Goal: Find specific page/section: Find specific page/section

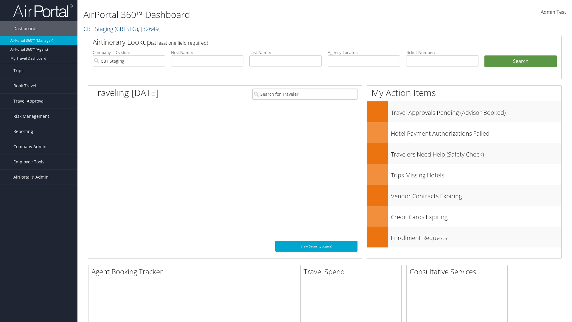
click at [39, 147] on span "Company Admin" at bounding box center [29, 146] width 33 height 15
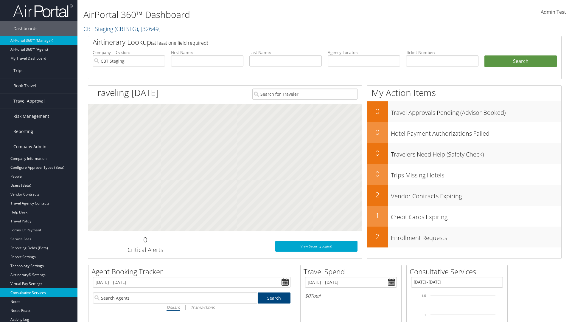
click at [39, 292] on link "Consultative Services" at bounding box center [38, 292] width 77 height 9
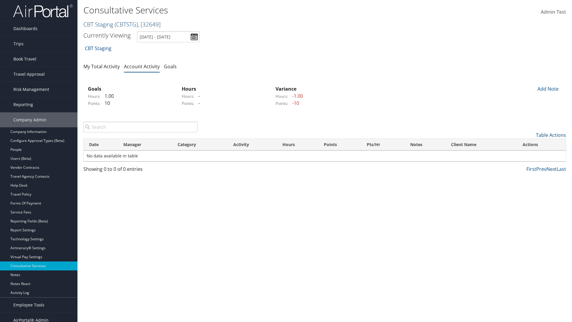
click at [98, 24] on link "CBT Staging ( CBTSTG ) , [ 32649 ]" at bounding box center [121, 24] width 77 height 8
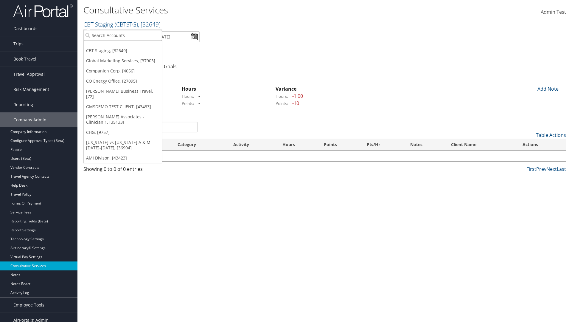
click at [123, 35] on input "search" at bounding box center [123, 35] width 78 height 11
type input "CBTSTG"
